Goal: Communication & Community: Ask a question

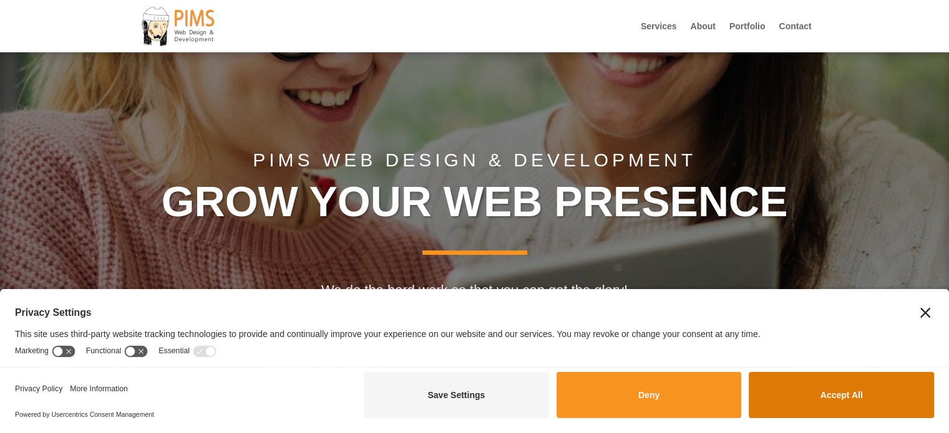
click at [893, 397] on button "Accept All" at bounding box center [840, 395] width 185 height 46
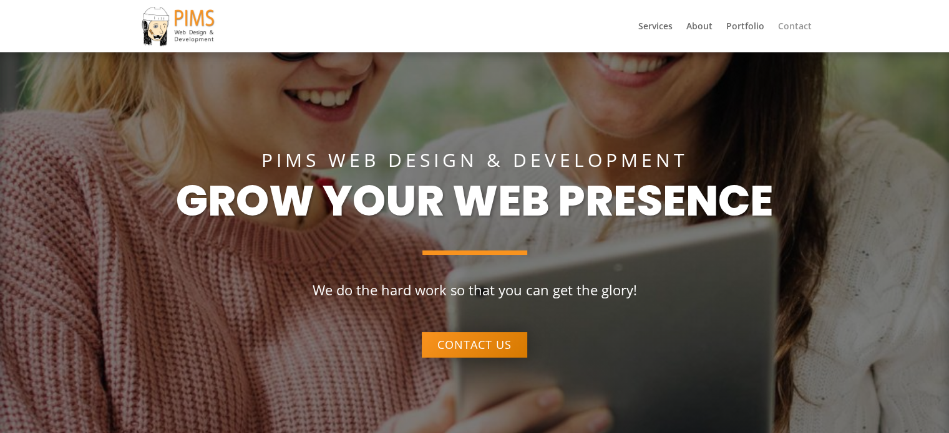
click at [800, 19] on div at bounding box center [475, 26] width 674 height 52
click at [800, 21] on div "Services About Portfolio Contact Select Page Services About Portfolio Contact" at bounding box center [475, 26] width 674 height 52
click at [800, 23] on link "Contact" at bounding box center [795, 37] width 34 height 31
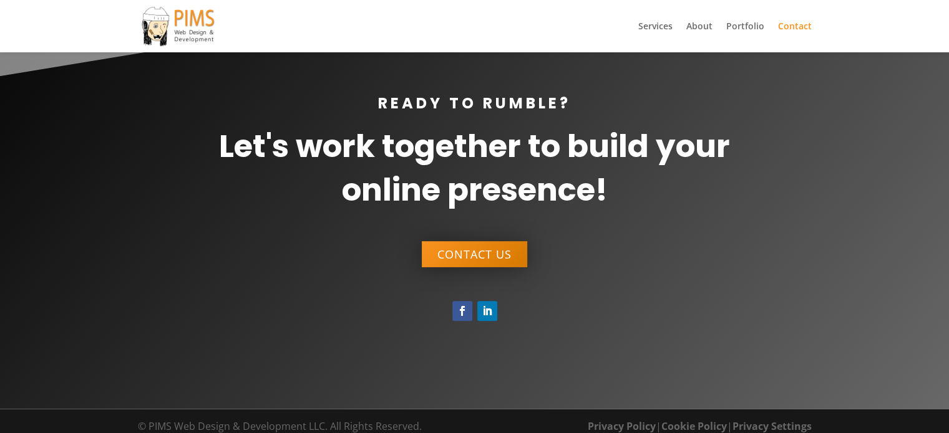
scroll to position [841, 0]
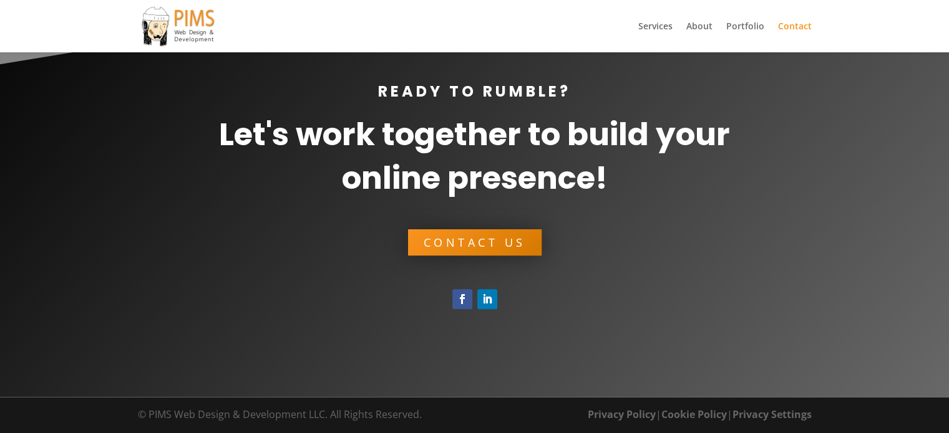
click at [455, 240] on link "Contact Us" at bounding box center [474, 243] width 133 height 26
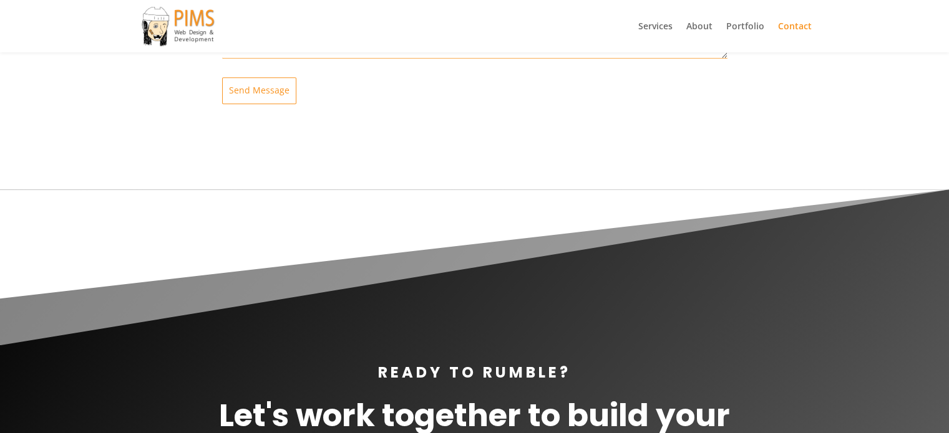
scroll to position [1123, 0]
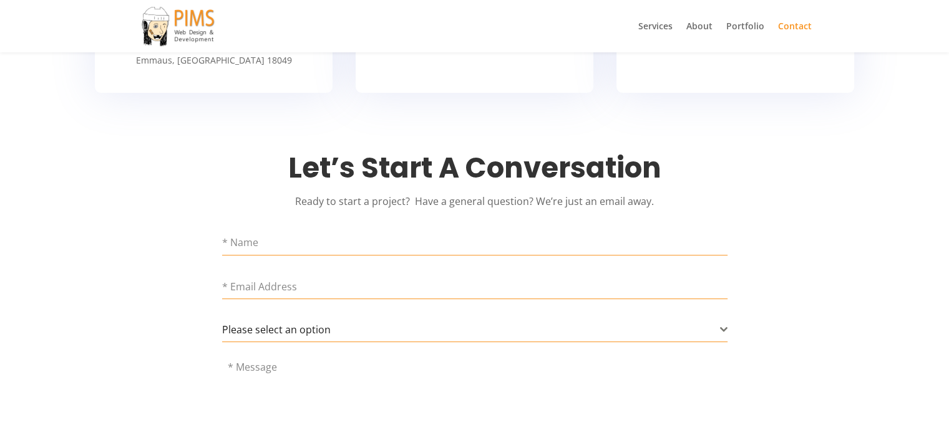
scroll to position [452, 0]
click at [286, 249] on input "text" at bounding box center [474, 243] width 505 height 26
type input "Sachin Mandal"
type input "sachin.digitallinkbuilding@gmail.com"
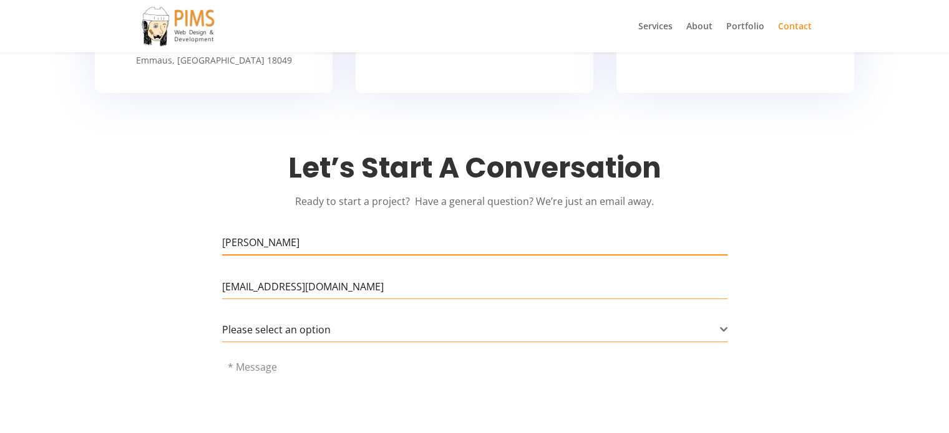
click at [309, 346] on form "Sachin Mandal sachin.digitallinkbuilding@gmail.com Please select an option Gene…" at bounding box center [474, 362] width 505 height 264
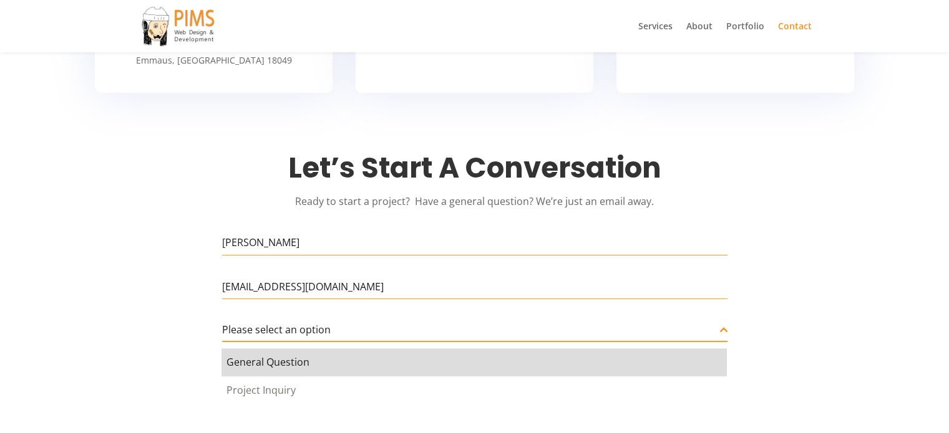
click at [320, 331] on span "Please select an option" at bounding box center [276, 330] width 109 height 14
select select "General Question"
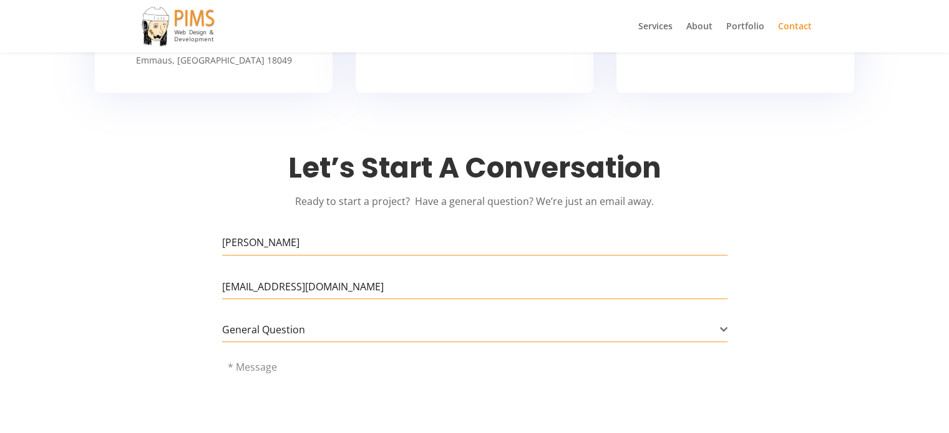
click at [289, 389] on textarea at bounding box center [474, 404] width 505 height 87
paste textarea "Hi, Are you frustrated to find some best quality blogs to make backlinks? Here …"
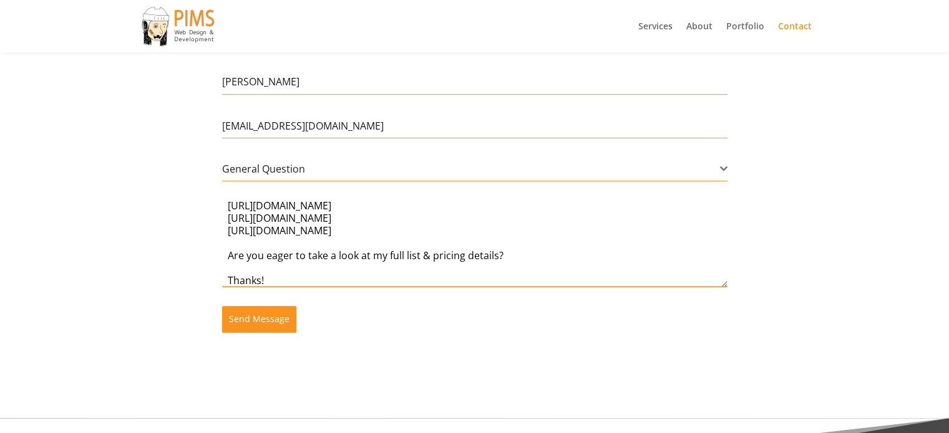
scroll to position [617, 0]
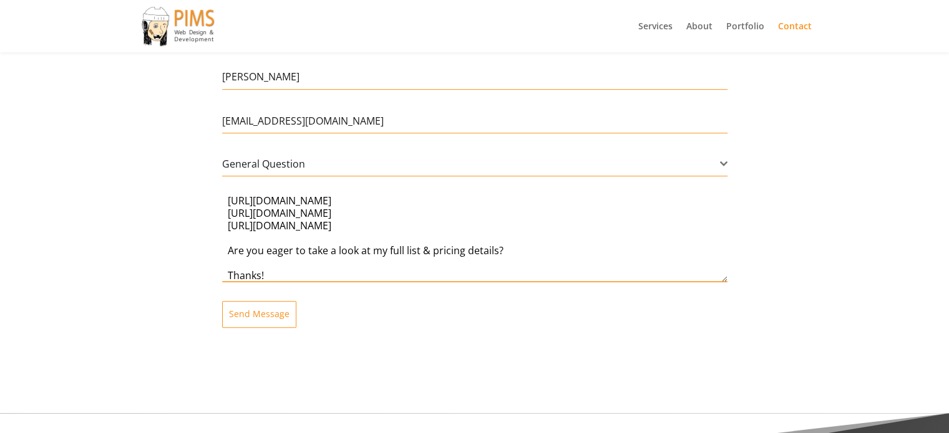
type textarea "Hi, Are you frustrated to find some best quality blogs to make backlinks? Here …"
click at [251, 339] on div "Let’s Start A Conversation Ready to start a project? Have a general question? W…" at bounding box center [475, 166] width 674 height 361
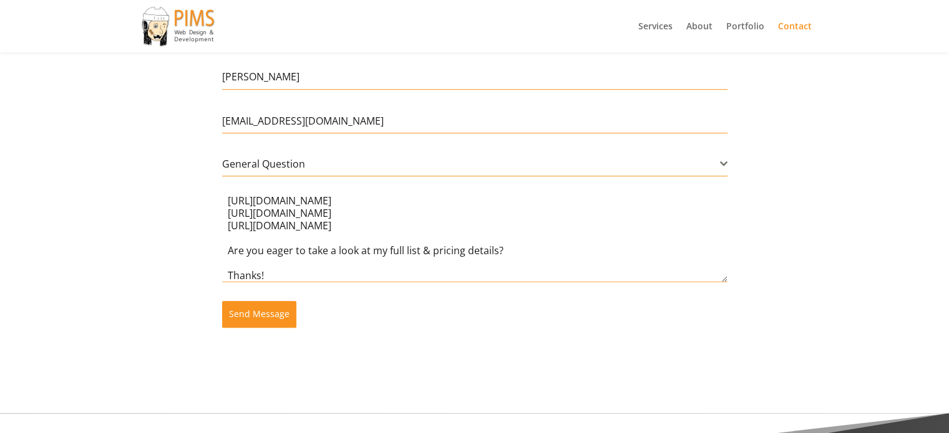
click at [262, 320] on span "Send Message" at bounding box center [259, 314] width 60 height 12
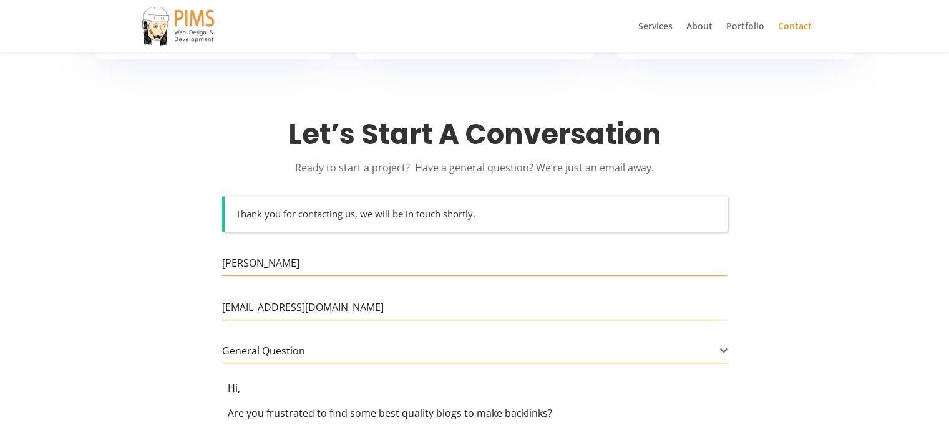
scroll to position [483, 0]
